Goal: Information Seeking & Learning: Learn about a topic

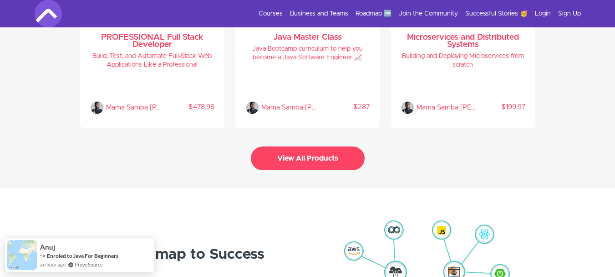
scroll to position [2050, 0]
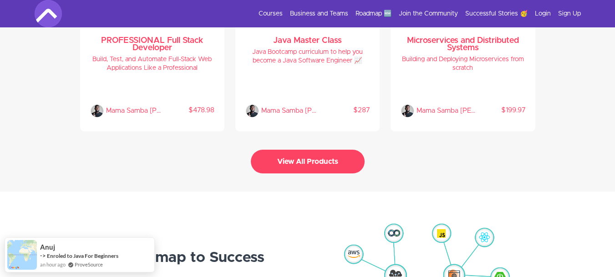
click at [338, 153] on button "View All Products" at bounding box center [308, 161] width 114 height 24
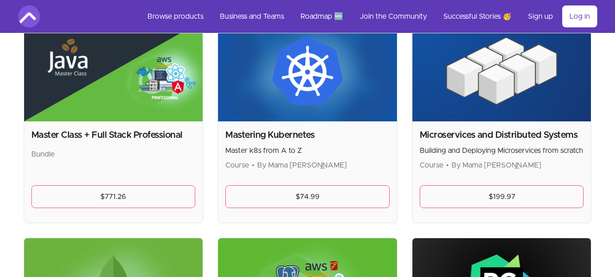
scroll to position [1669, 0]
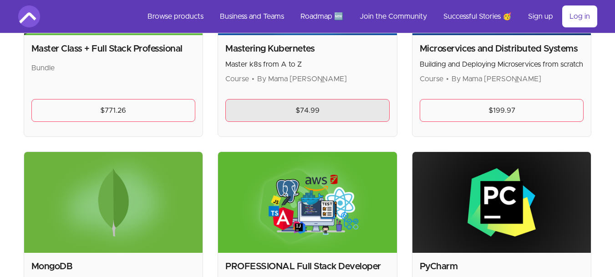
click at [315, 108] on link "$74.99" at bounding box center [307, 110] width 164 height 23
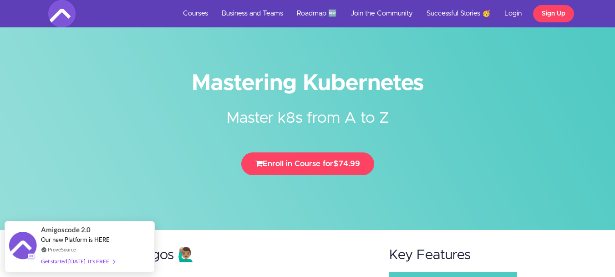
drag, startPoint x: 438, startPoint y: 85, endPoint x: 192, endPoint y: 82, distance: 245.5
click at [190, 85] on h1 "Mastering Kubernetes" at bounding box center [307, 83] width 519 height 20
copy h1 "Mastering Kubernetes"
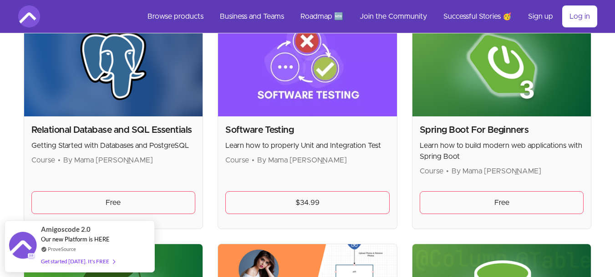
scroll to position [666, 0]
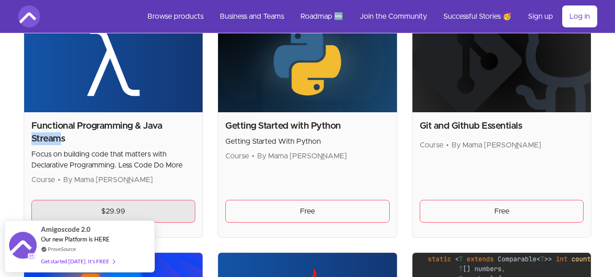
click at [174, 209] on link "$29.99" at bounding box center [113, 211] width 164 height 23
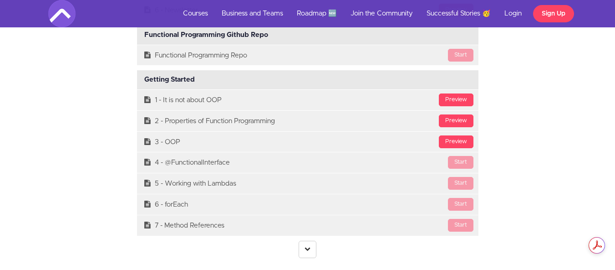
click at [318, 241] on center at bounding box center [308, 249] width 342 height 17
click at [312, 241] on link at bounding box center [308, 249] width 18 height 17
